Goal: Navigation & Orientation: Find specific page/section

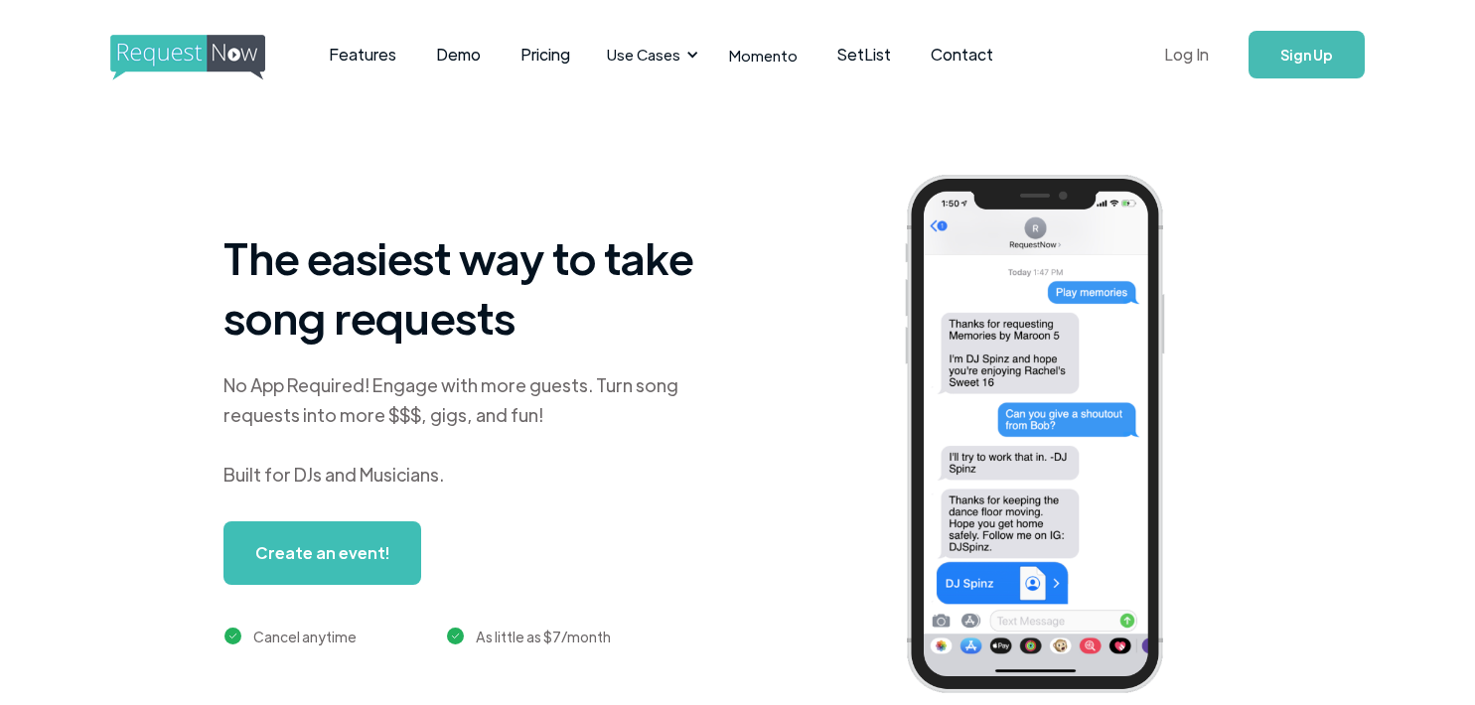
click at [1185, 57] on link "Log In" at bounding box center [1186, 55] width 84 height 70
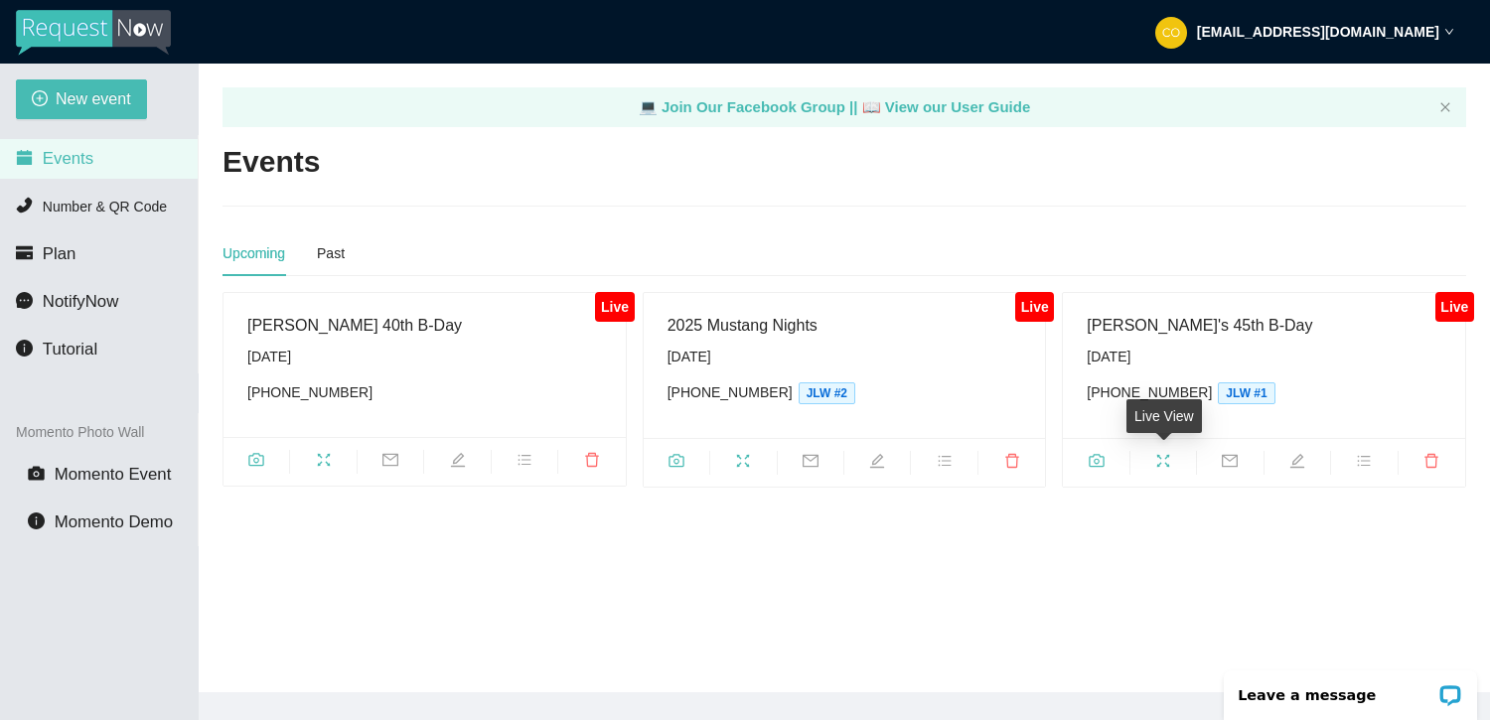
drag, startPoint x: 1159, startPoint y: 464, endPoint x: 1154, endPoint y: 508, distance: 44.0
click at [1141, 527] on main "💻 Join Our Facebook Group || 📖 View our User Guide Events Upcoming Past Live Ca…" at bounding box center [844, 378] width 1291 height 629
click at [1155, 461] on icon "fullscreen" at bounding box center [1163, 461] width 16 height 16
click at [1098, 464] on icon "camera" at bounding box center [1097, 461] width 16 height 16
